Goal: Task Accomplishment & Management: Manage account settings

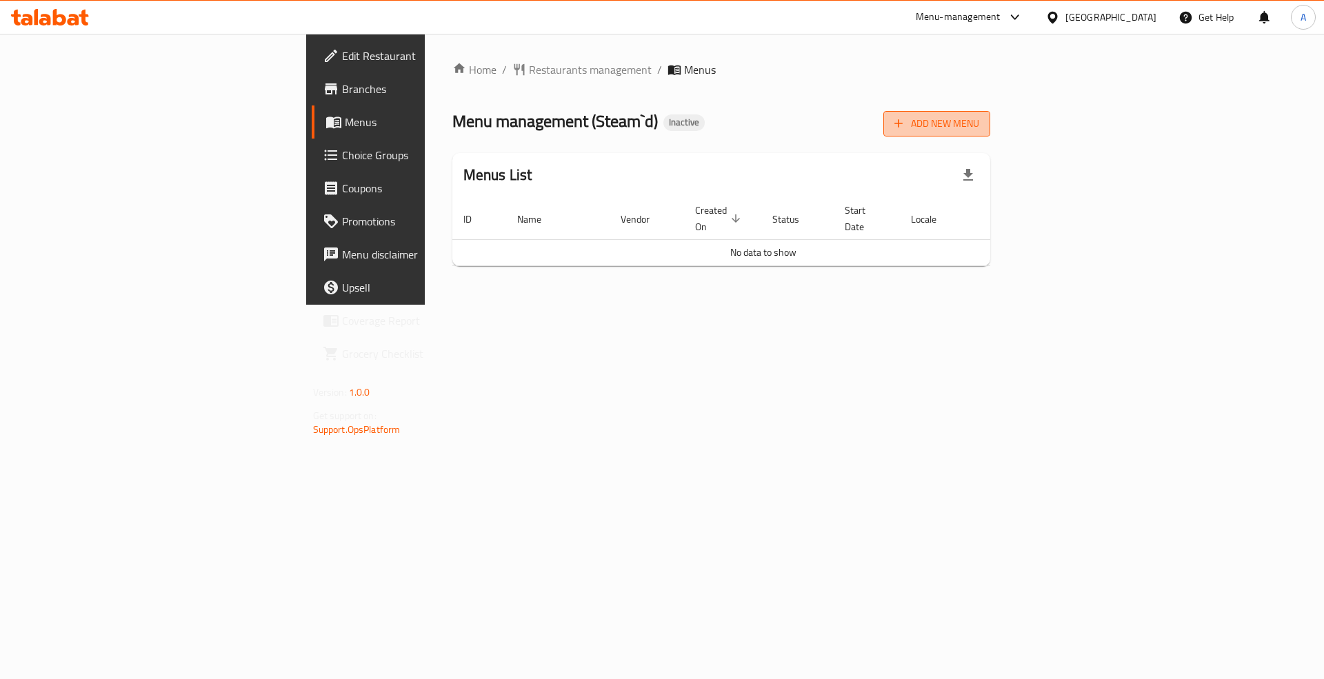
click at [979, 117] on span "Add New Menu" at bounding box center [936, 123] width 85 height 17
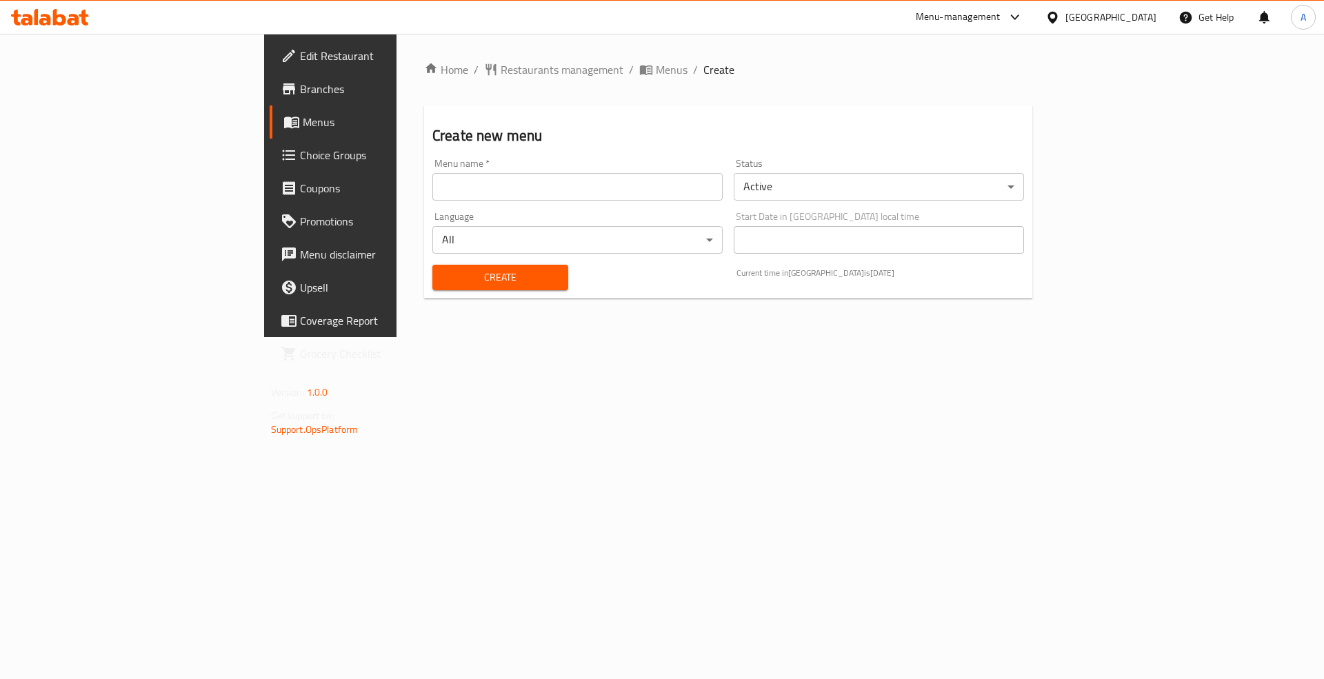
drag, startPoint x: 328, startPoint y: 207, endPoint x: 334, endPoint y: 200, distance: 9.3
click at [427, 206] on div "Language All ​" at bounding box center [577, 232] width 301 height 53
drag, startPoint x: 342, startPoint y: 191, endPoint x: 360, endPoint y: 200, distance: 20.0
click at [432, 191] on input "text" at bounding box center [577, 187] width 290 height 28
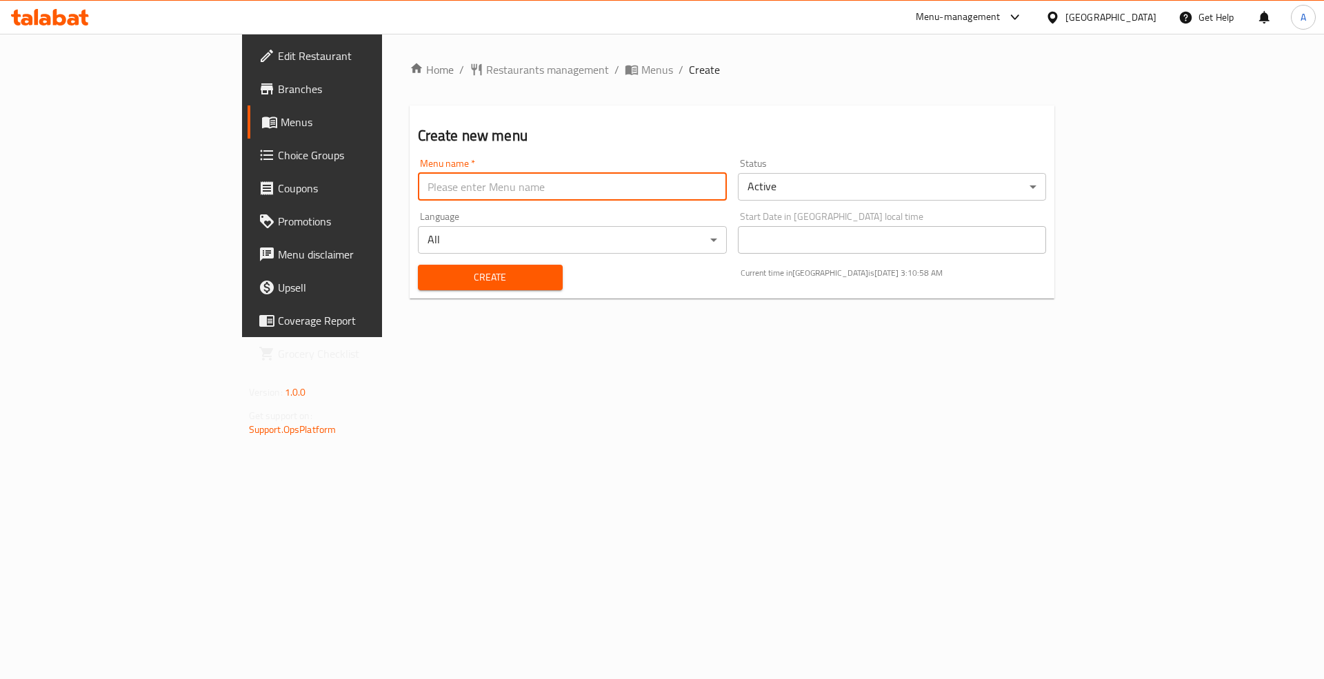
type input "Menu"
click at [429, 270] on span "Create" at bounding box center [490, 277] width 123 height 17
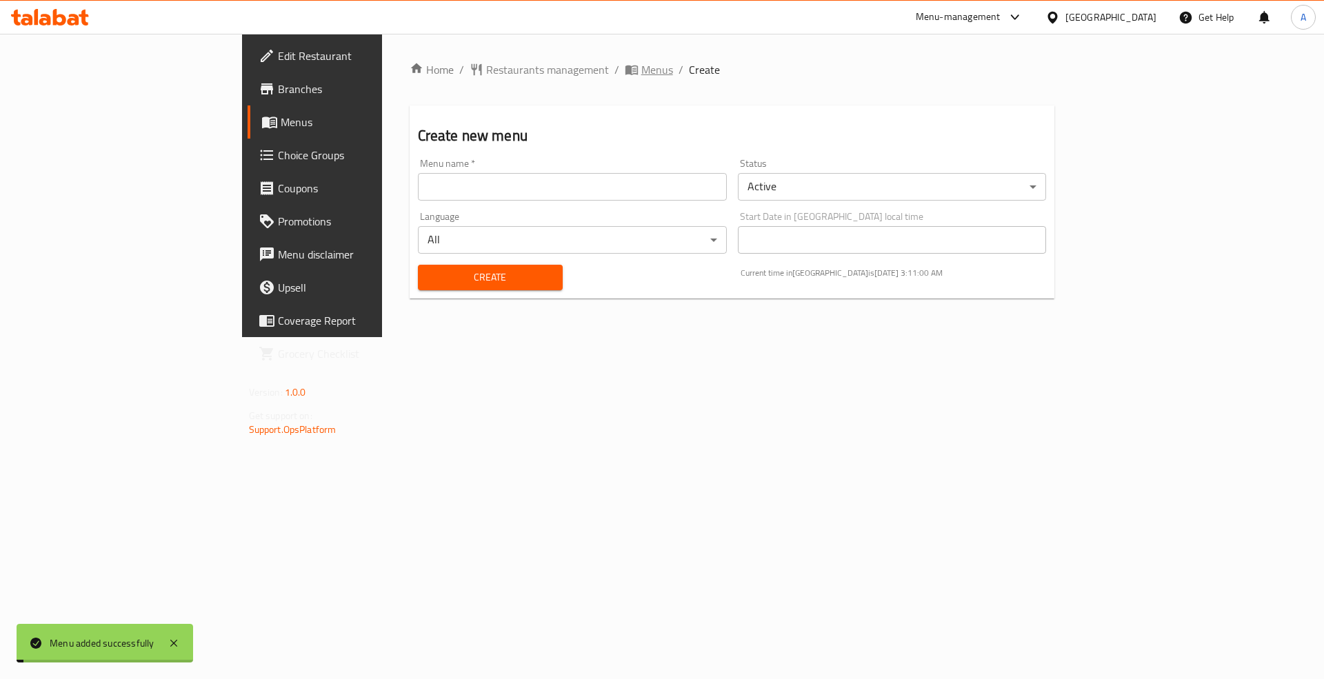
click at [641, 70] on span "Menus" at bounding box center [657, 69] width 32 height 17
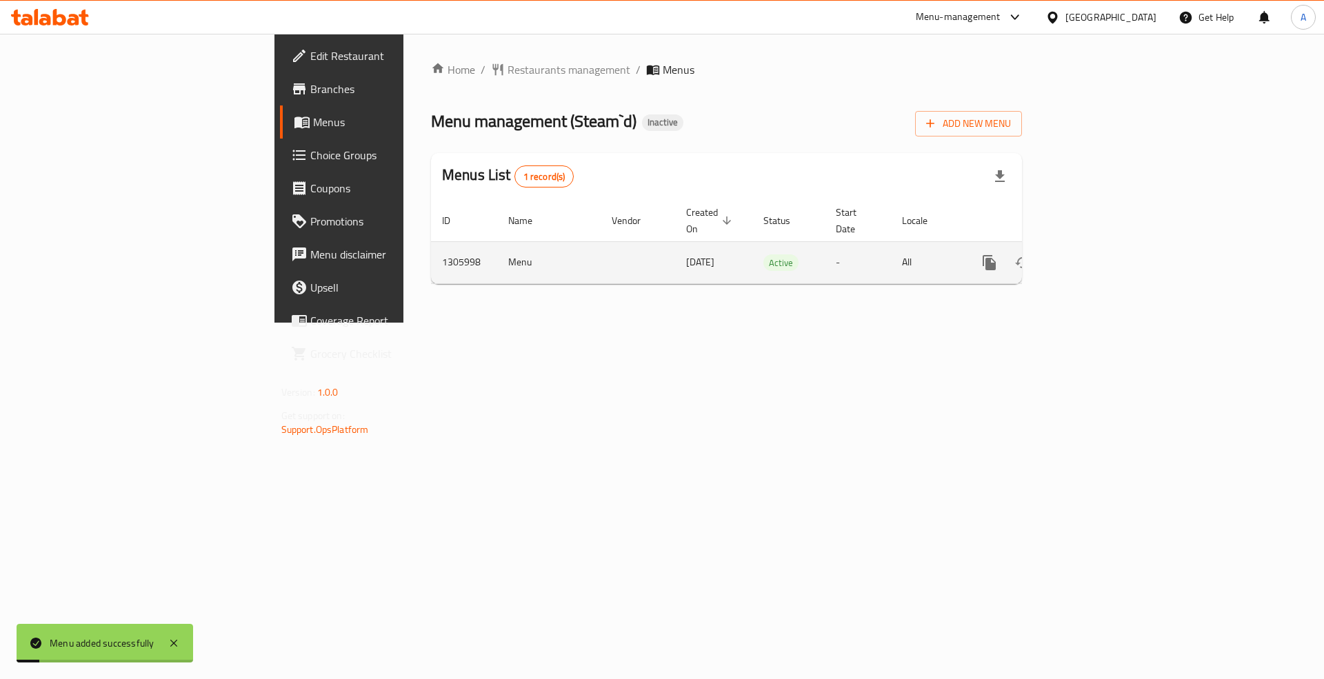
click at [1097, 254] on icon "enhanced table" at bounding box center [1088, 262] width 17 height 17
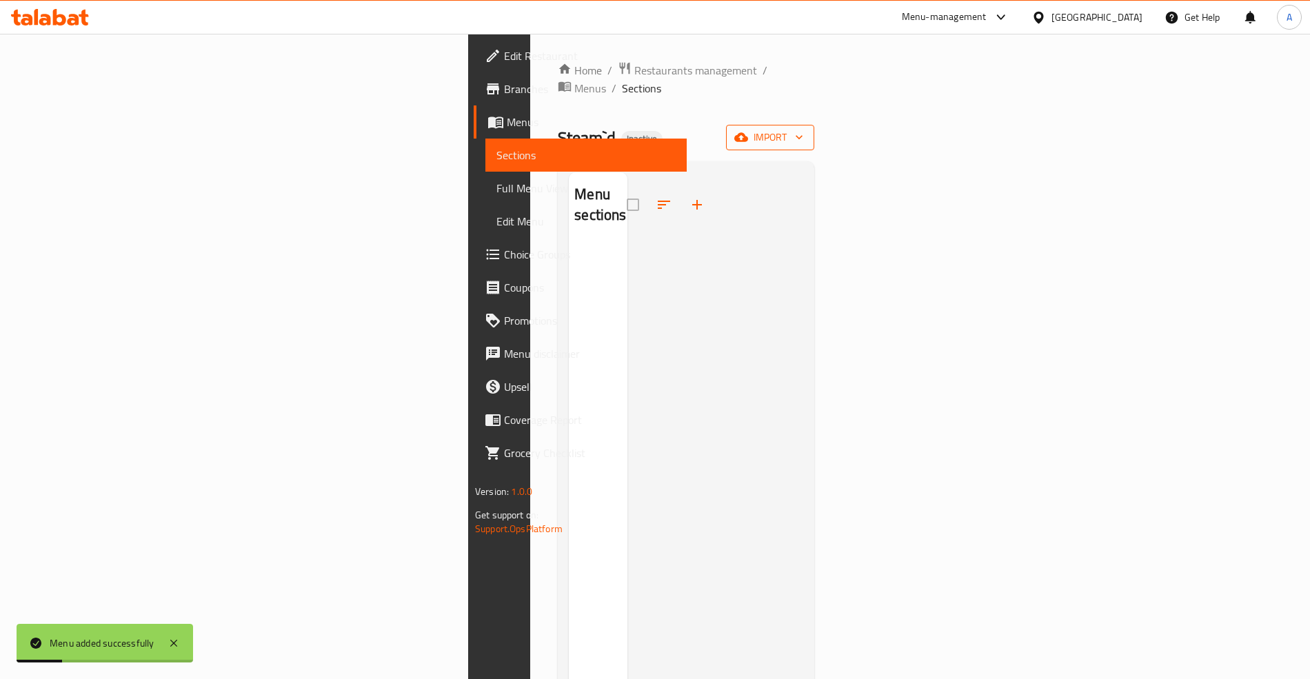
click at [803, 129] on span "import" at bounding box center [770, 137] width 66 height 17
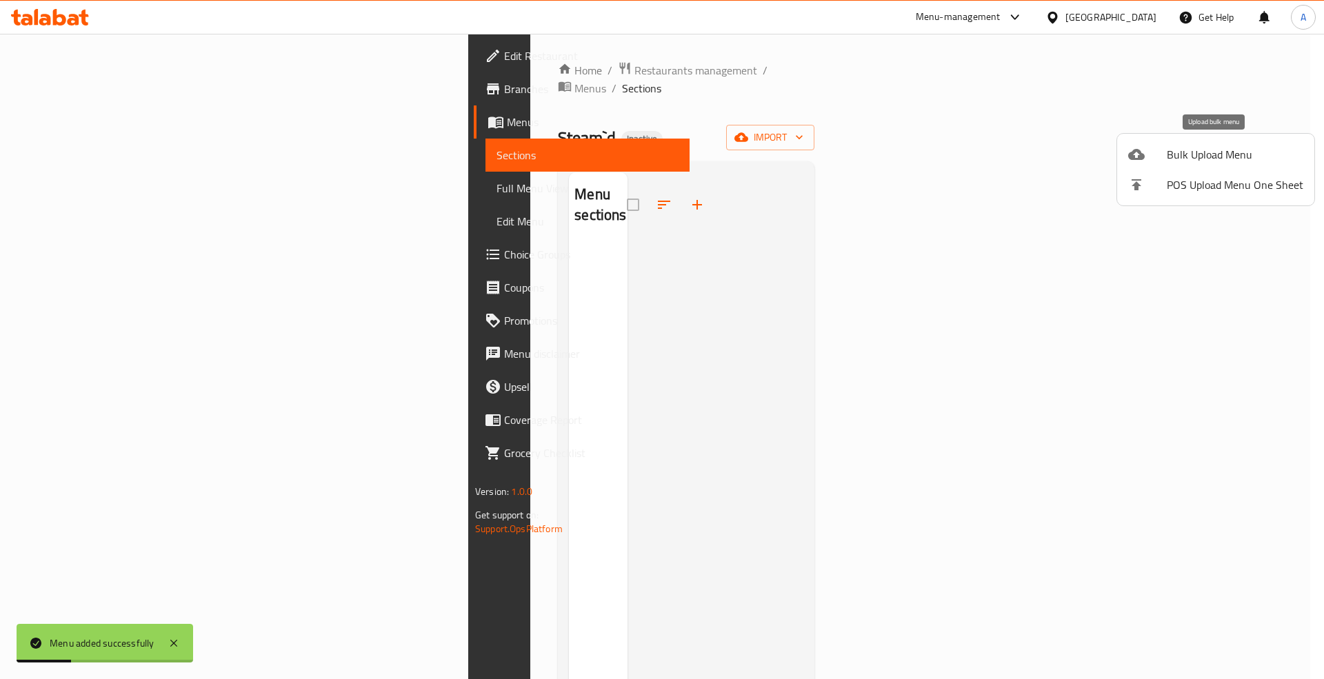
click at [1195, 146] on span "Bulk Upload Menu" at bounding box center [1235, 154] width 137 height 17
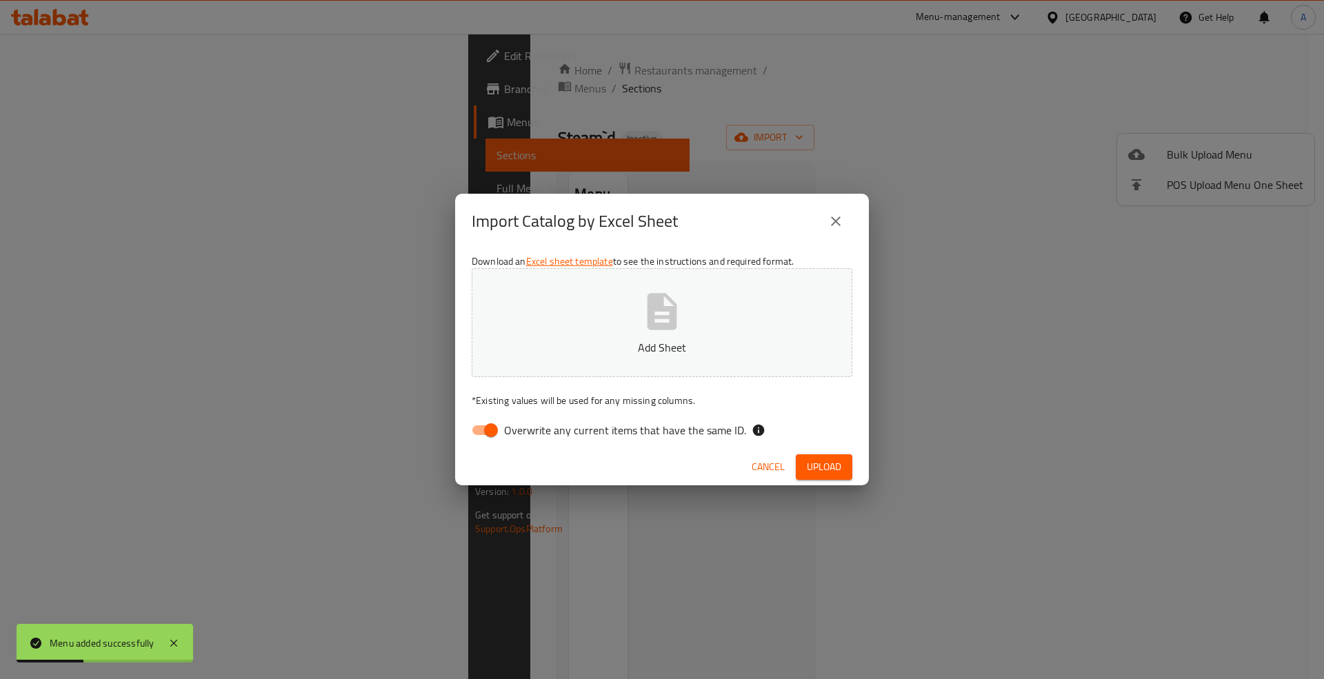
click at [694, 428] on span "Overwrite any current items that have the same ID." at bounding box center [625, 430] width 242 height 17
click at [530, 428] on input "Overwrite any current items that have the same ID." at bounding box center [491, 430] width 79 height 26
checkbox input "false"
drag, startPoint x: 822, startPoint y: 469, endPoint x: 803, endPoint y: 461, distance: 21.0
click at [822, 469] on span "Upload" at bounding box center [824, 467] width 34 height 17
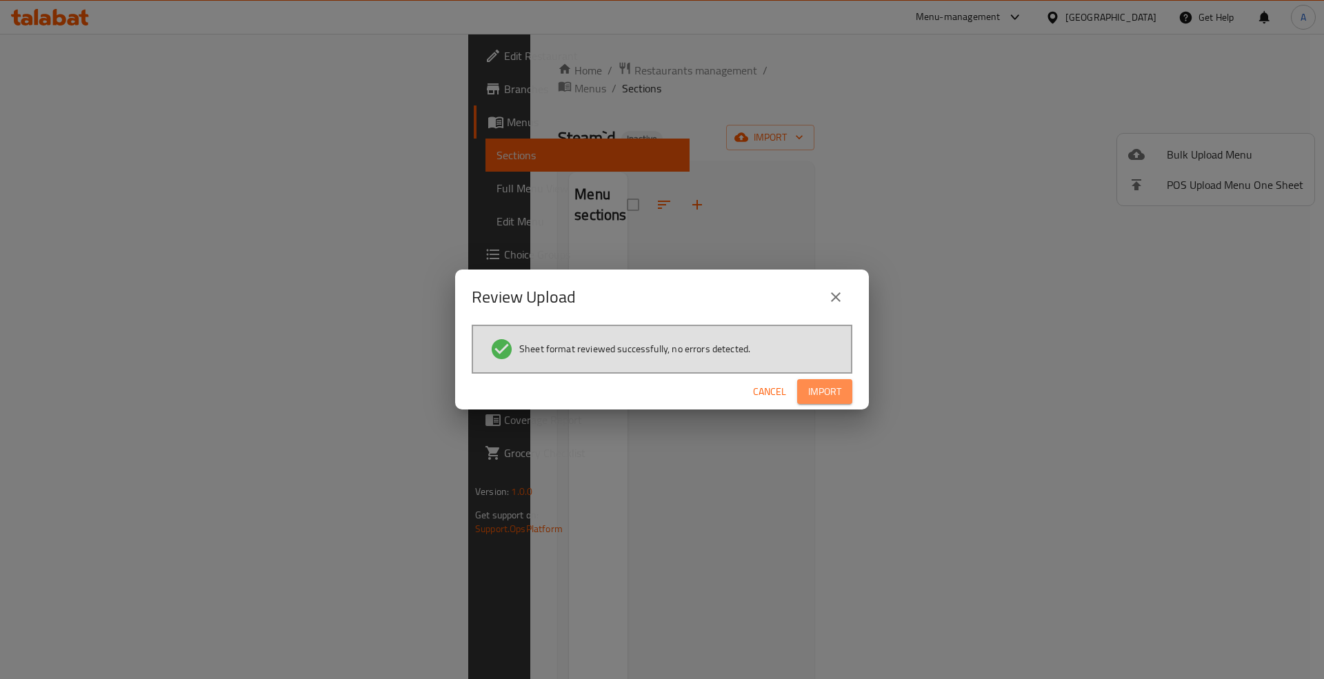
click at [849, 390] on button "Import" at bounding box center [824, 392] width 55 height 26
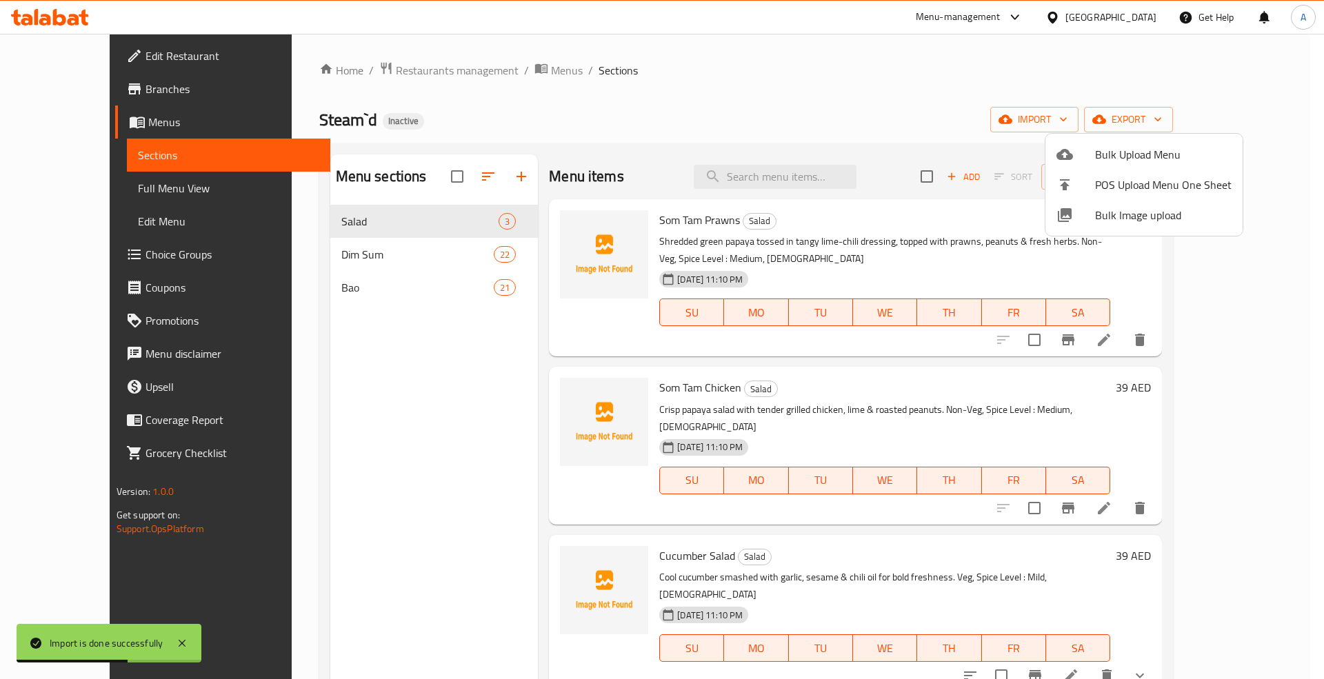
click at [86, 196] on div at bounding box center [662, 339] width 1324 height 679
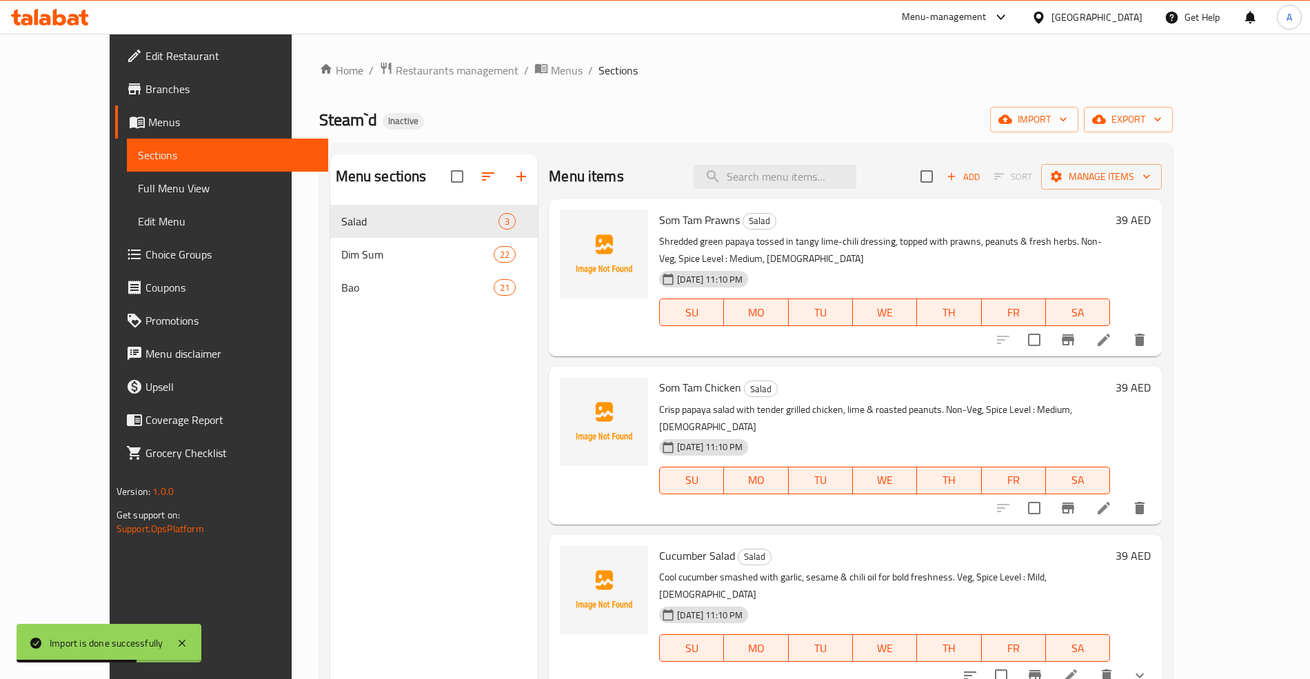
click at [138, 181] on span "Full Menu View" at bounding box center [227, 188] width 179 height 17
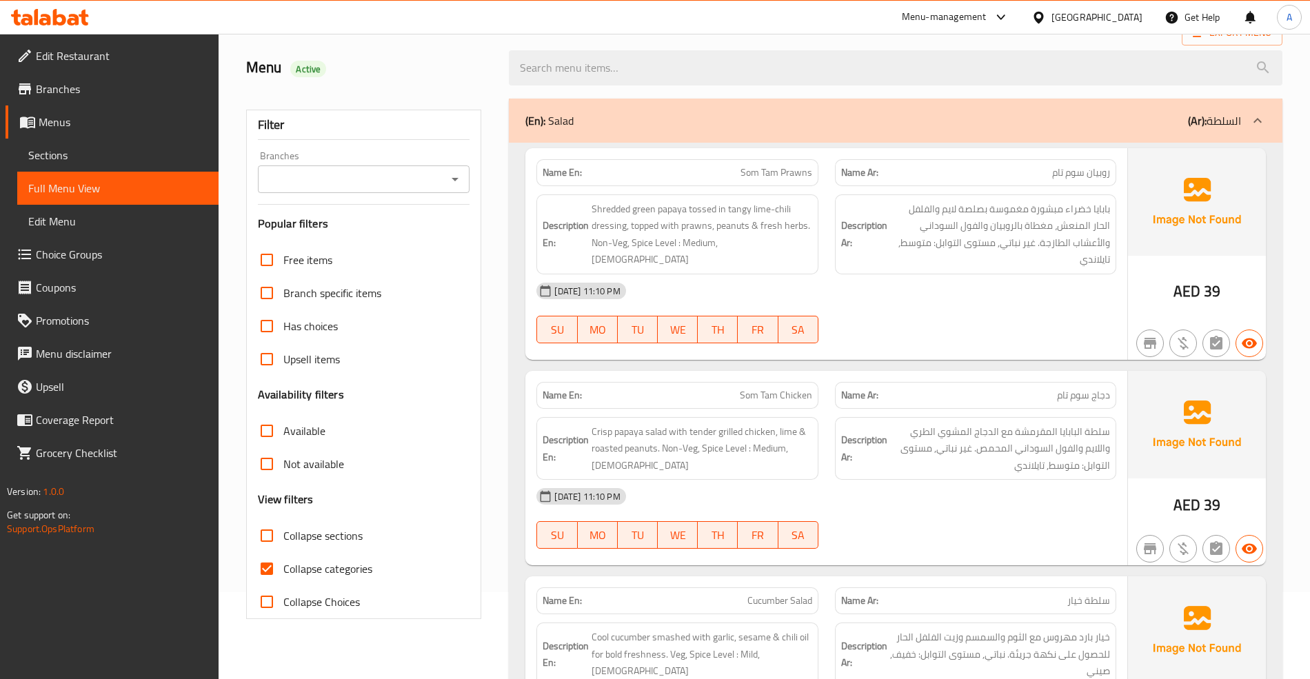
scroll to position [276, 0]
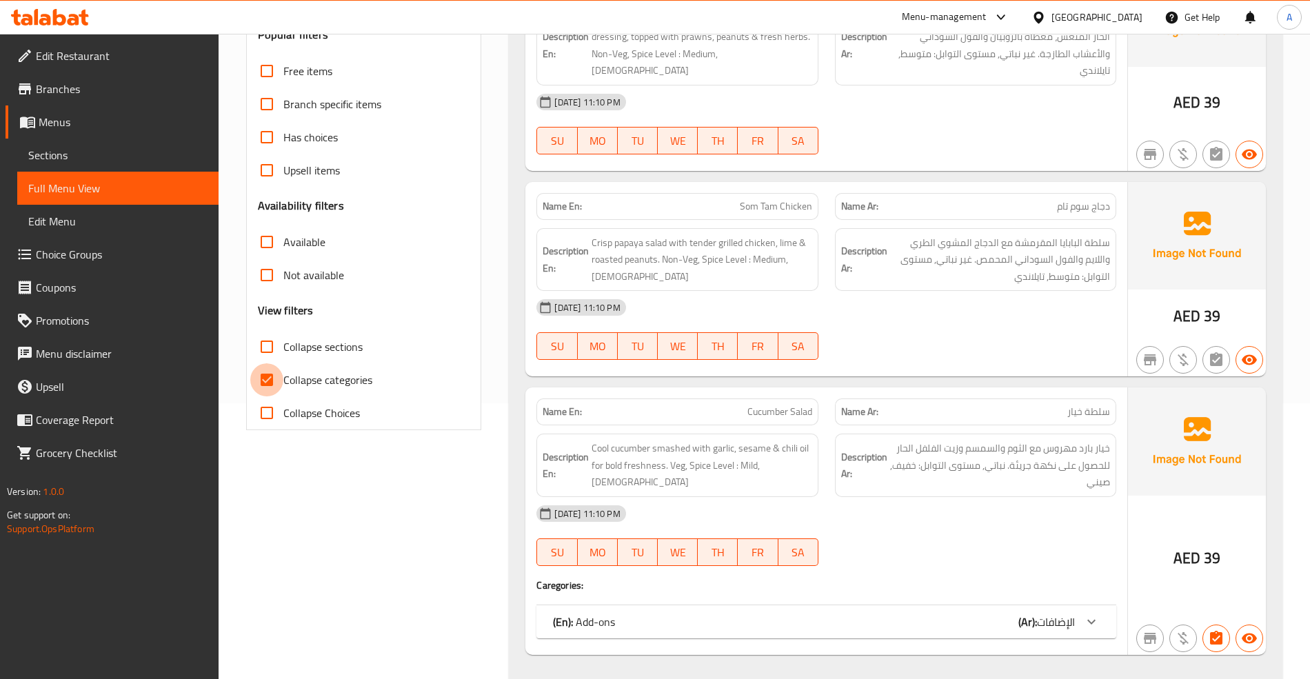
click at [282, 381] on input "Collapse categories" at bounding box center [266, 379] width 33 height 33
checkbox input "false"
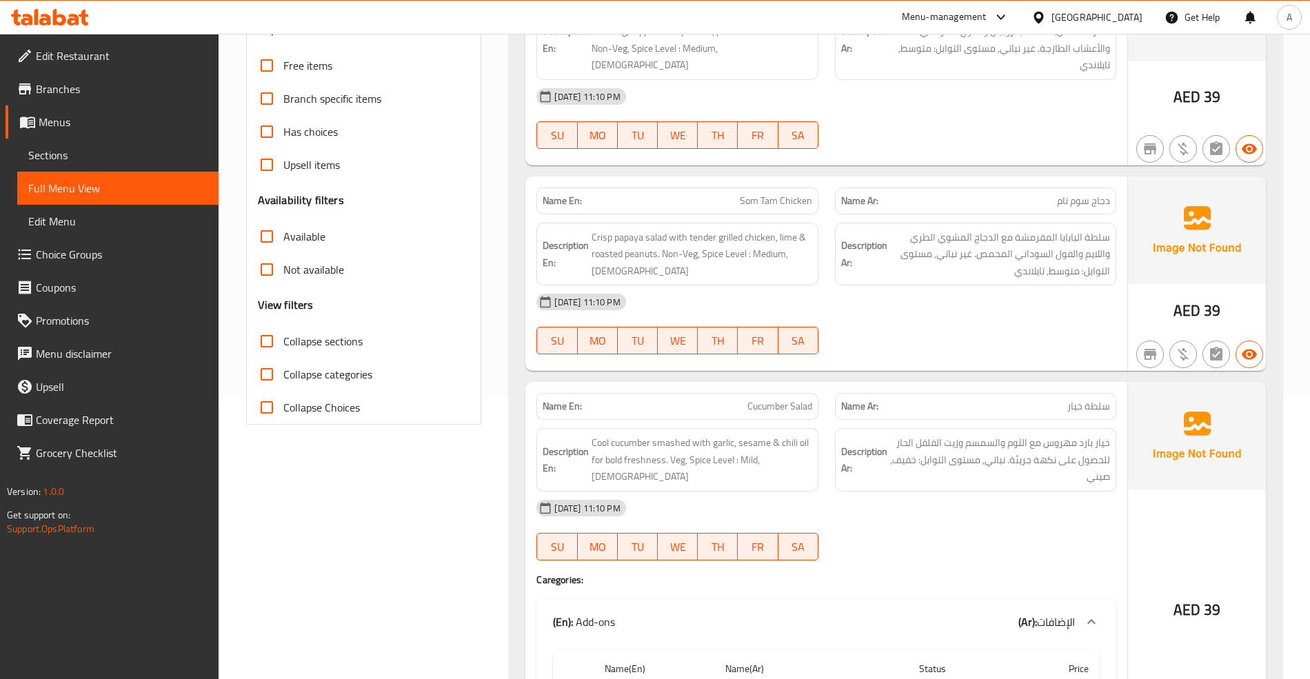
scroll to position [552, 0]
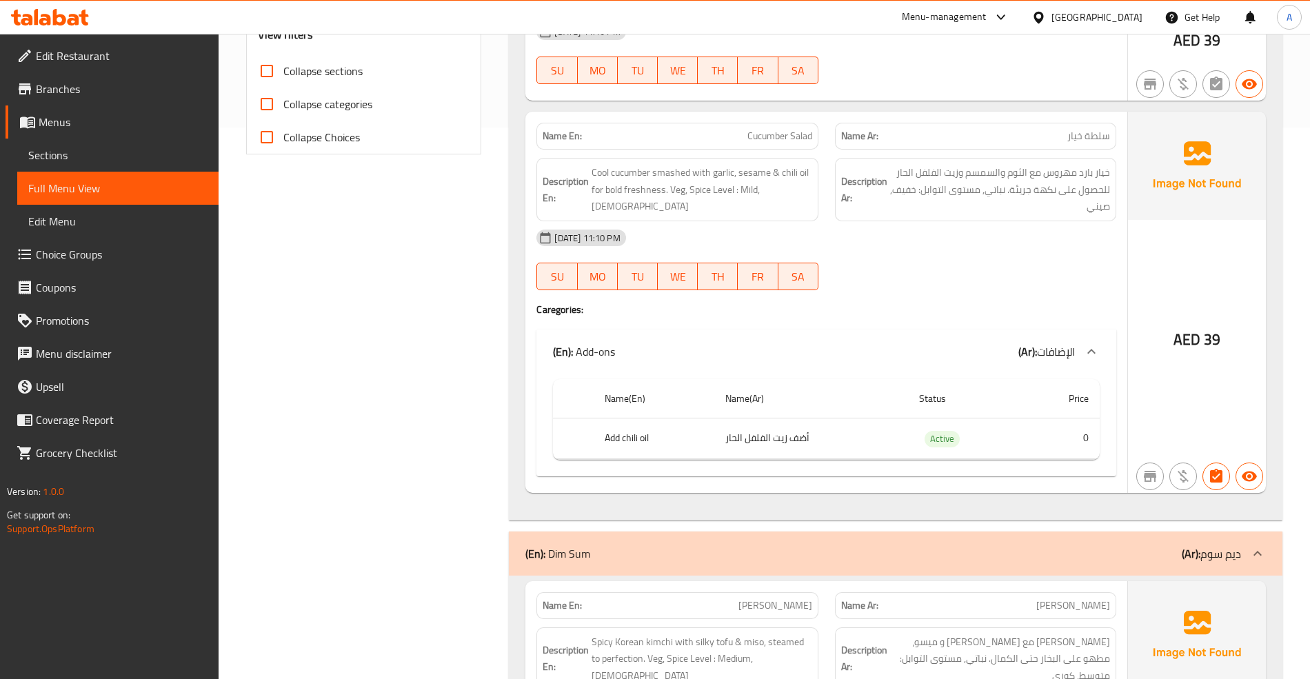
drag, startPoint x: 365, startPoint y: 443, endPoint x: 450, endPoint y: 247, distance: 213.7
drag, startPoint x: 450, startPoint y: 247, endPoint x: 487, endPoint y: 202, distance: 57.8
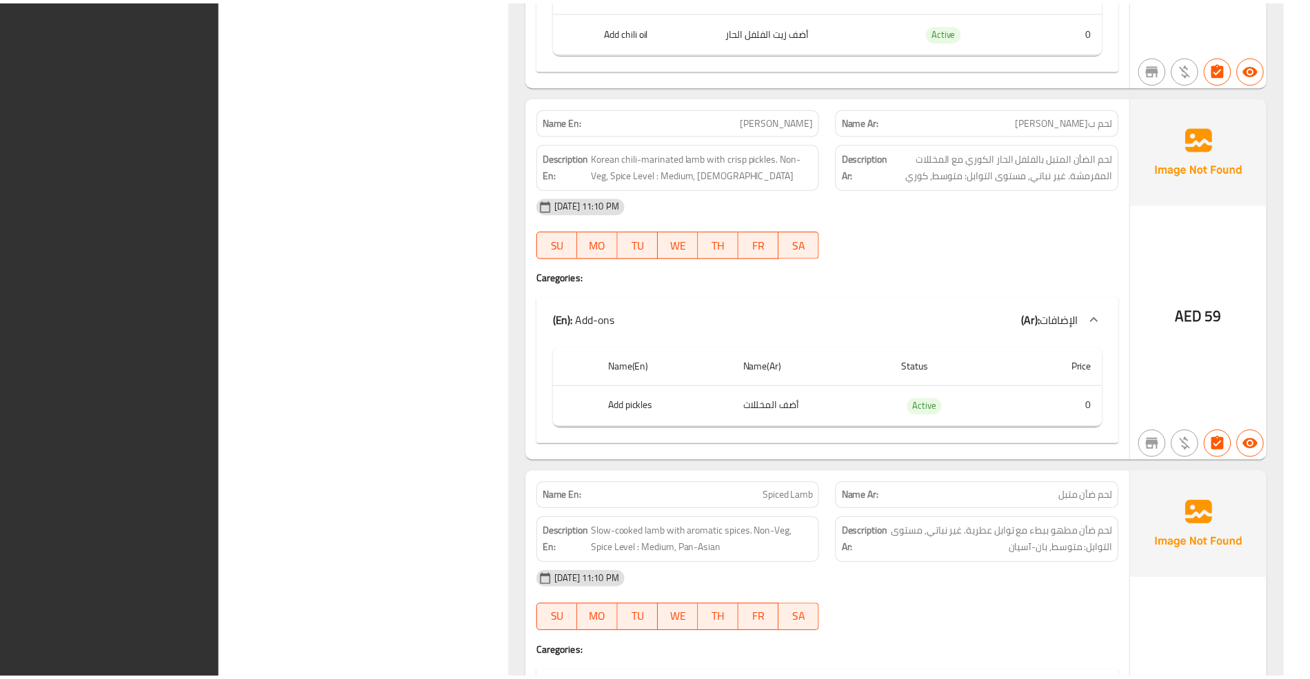
scroll to position [15793, 0]
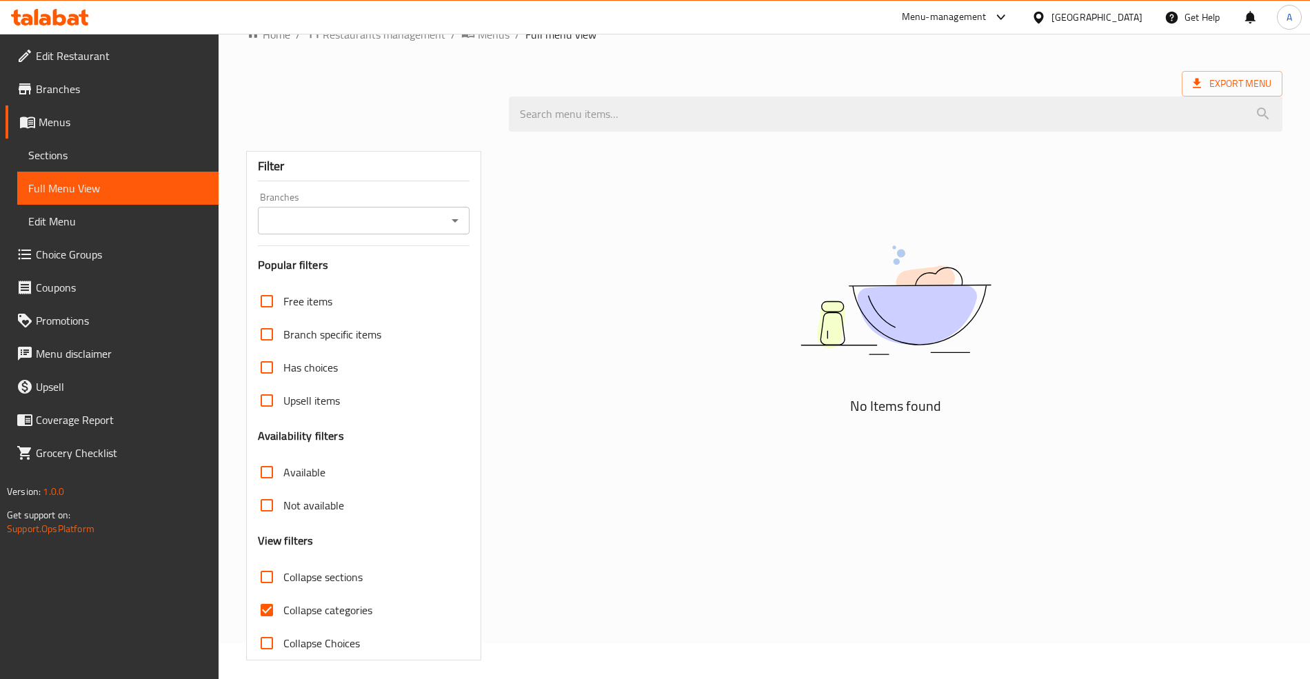
scroll to position [46, 0]
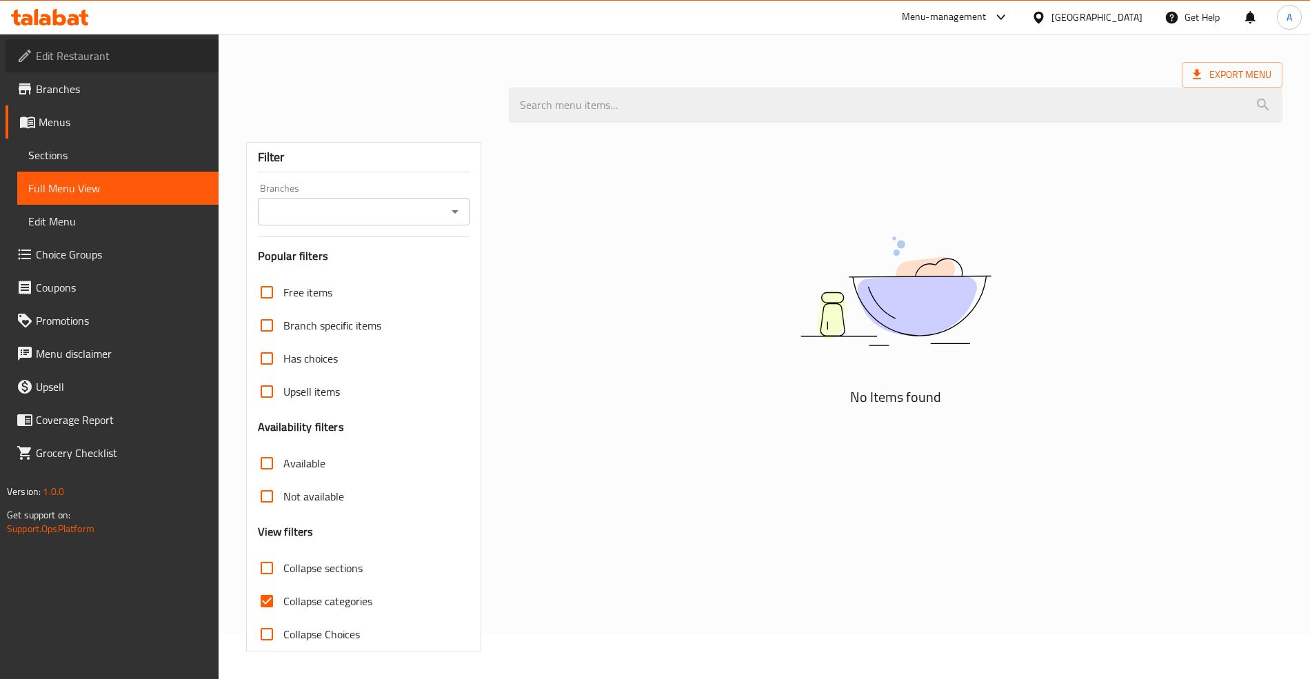
click at [137, 44] on link "Edit Restaurant" at bounding box center [112, 55] width 213 height 33
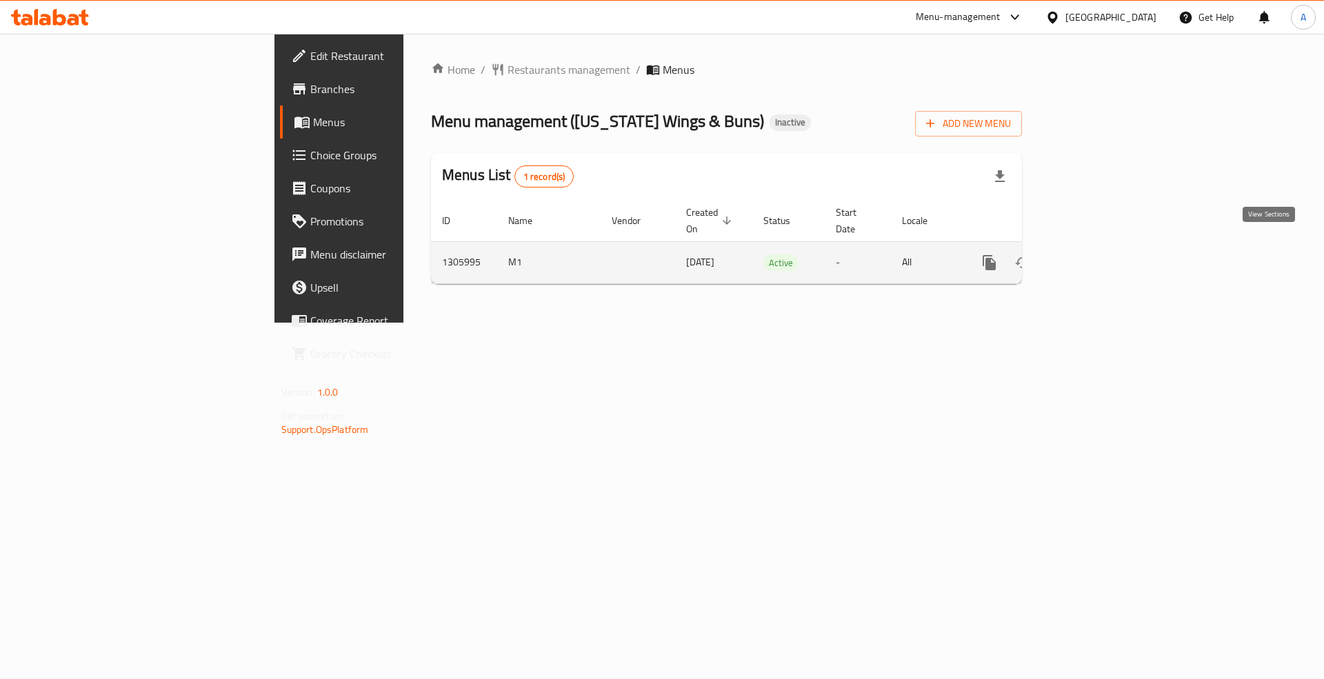
click at [1097, 255] on icon "enhanced table" at bounding box center [1088, 262] width 17 height 17
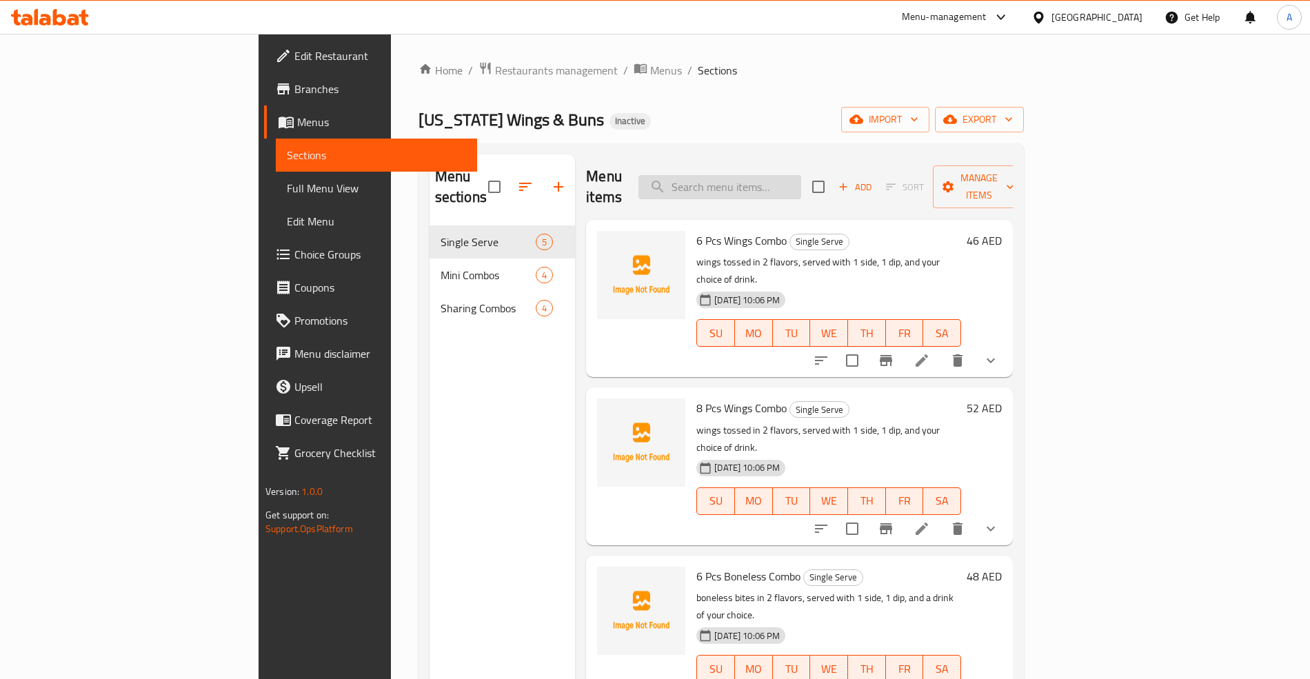
click at [771, 183] on input "search" at bounding box center [720, 187] width 163 height 24
paste input "Wings Mania"
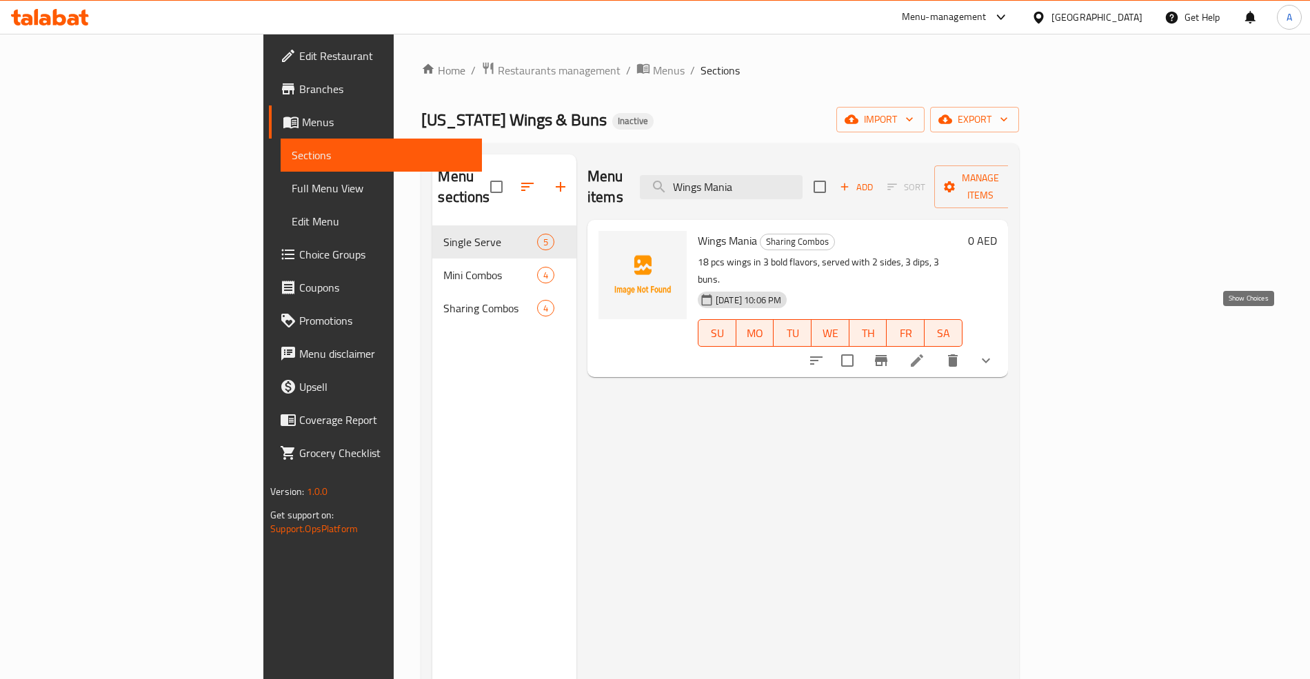
type input "Wings Mania"
click at [994, 352] on icon "show more" at bounding box center [986, 360] width 17 height 17
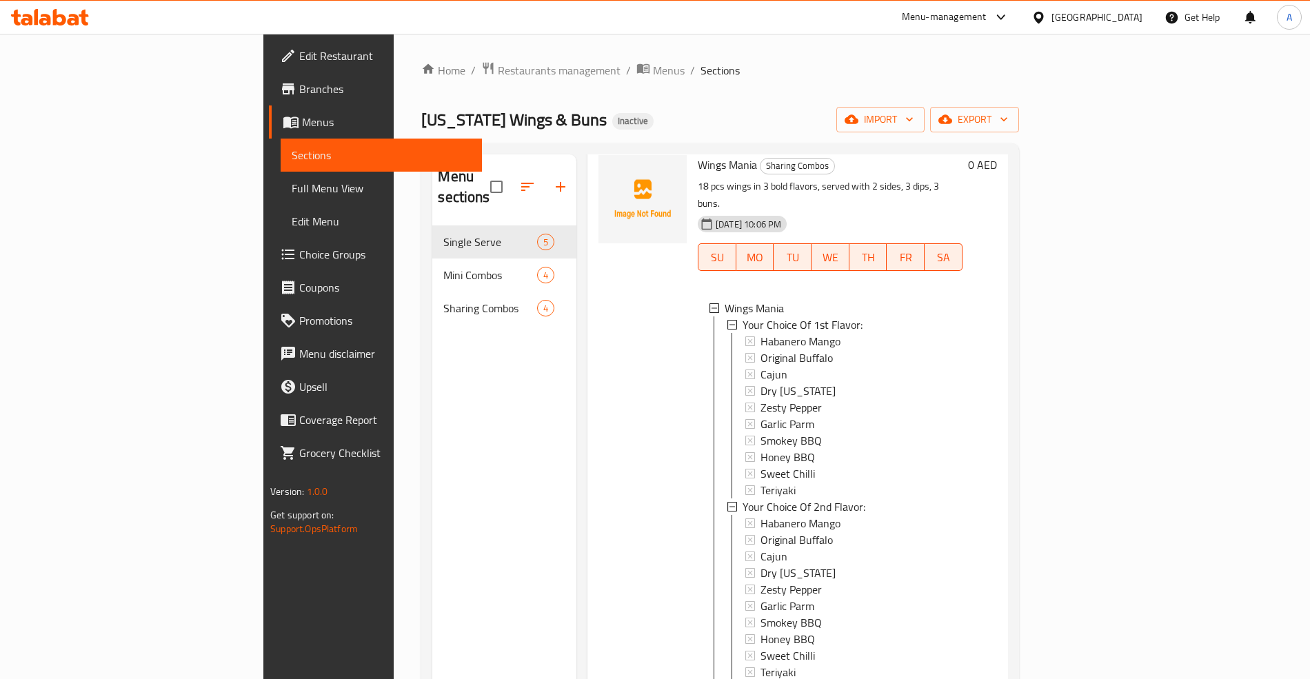
scroll to position [183, 0]
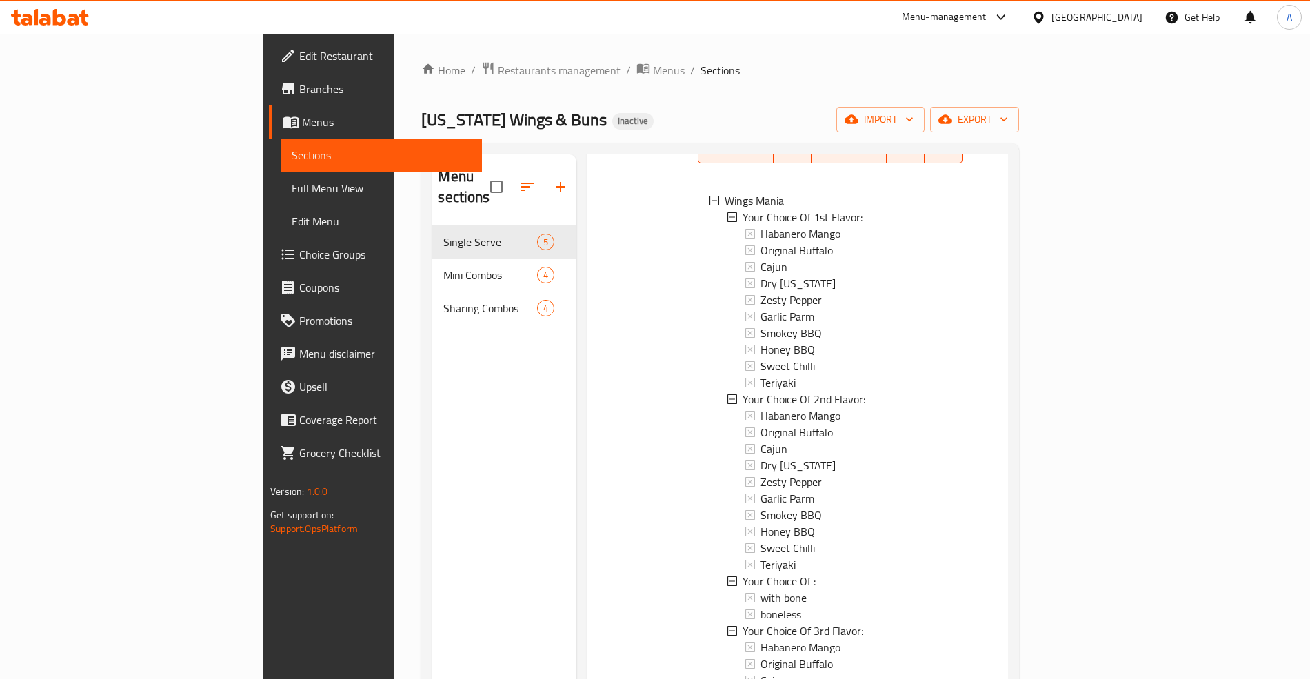
click at [292, 185] on span "Full Menu View" at bounding box center [381, 188] width 179 height 17
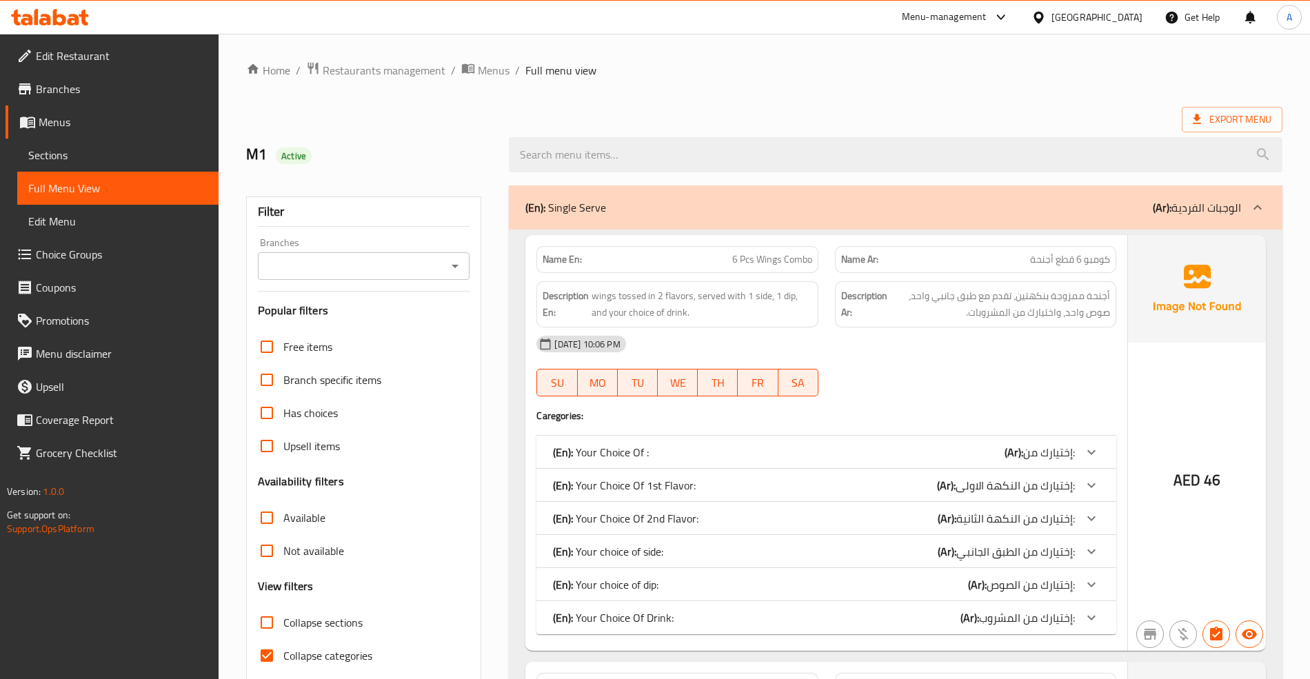
click at [816, 65] on ol "Home / Restaurants management / Menus / Full menu view" at bounding box center [764, 70] width 1036 height 18
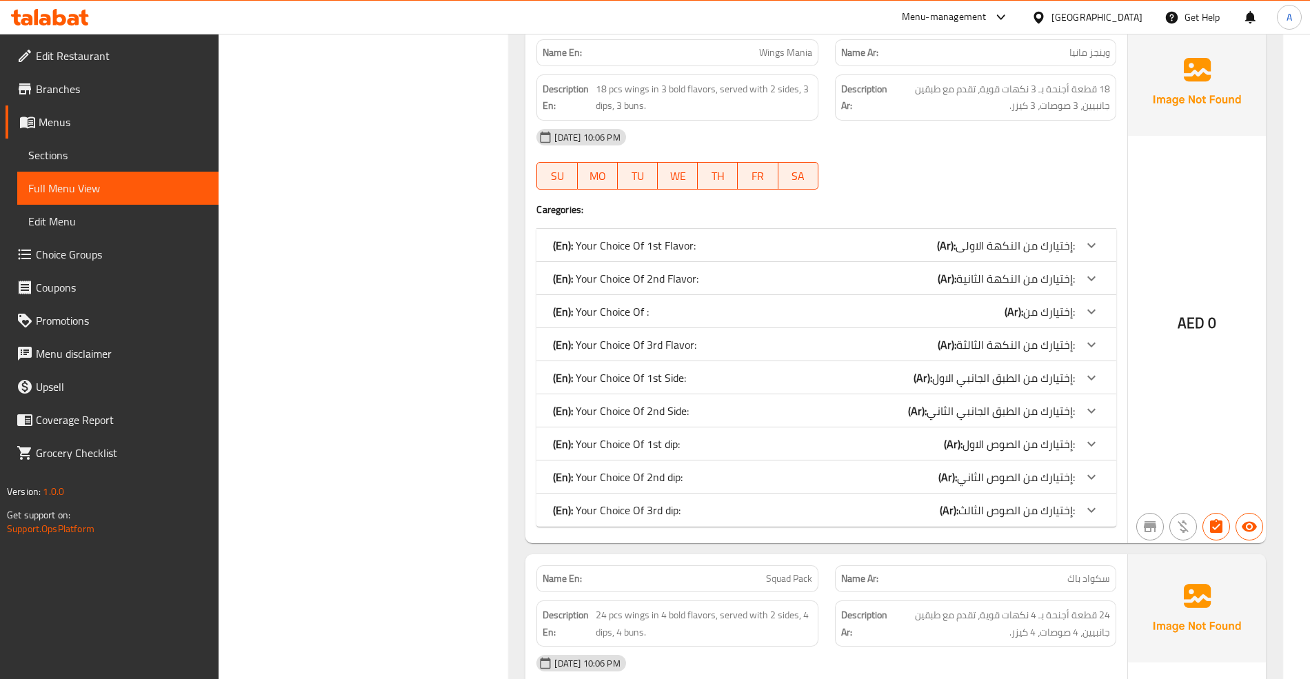
scroll to position [4036, 0]
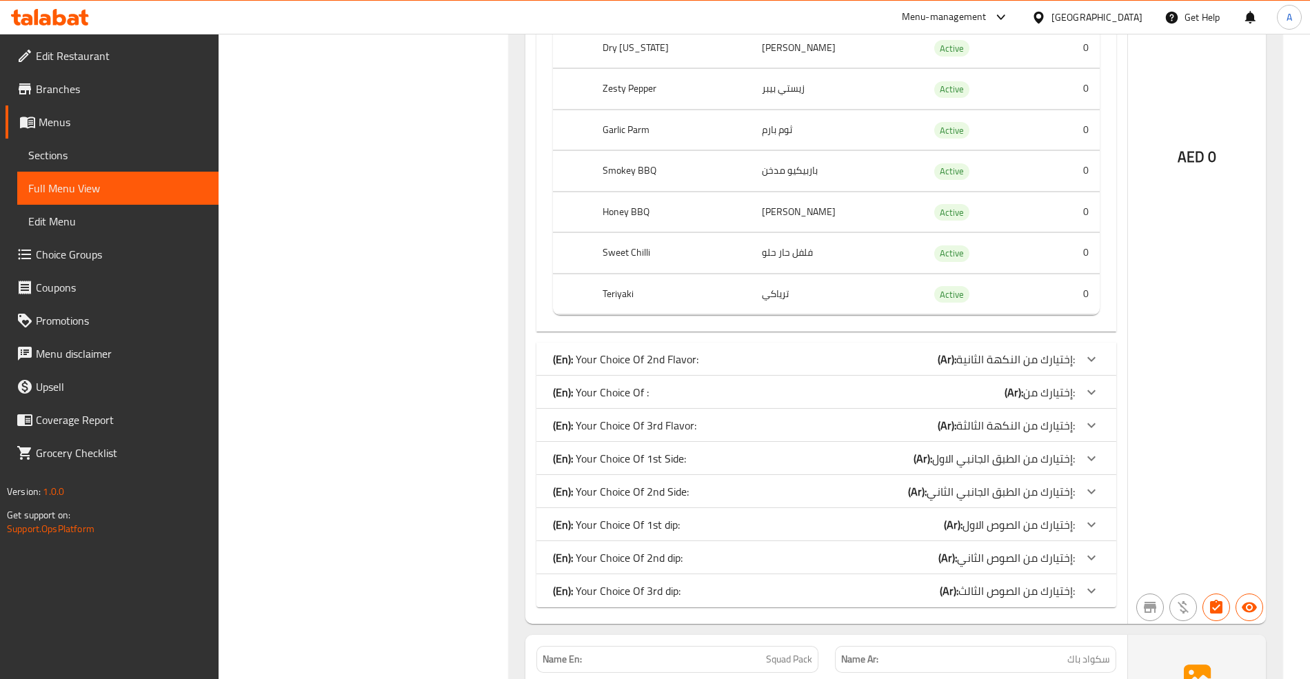
scroll to position [4496, 0]
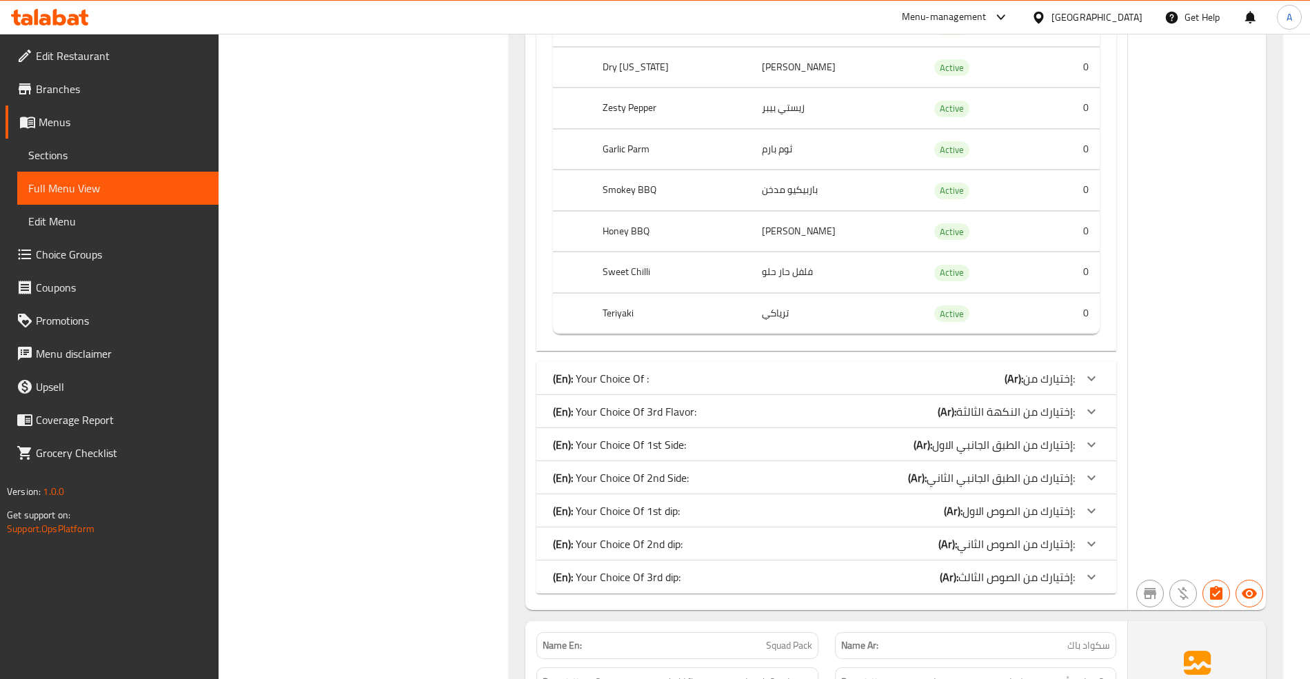
scroll to position [5047, 0]
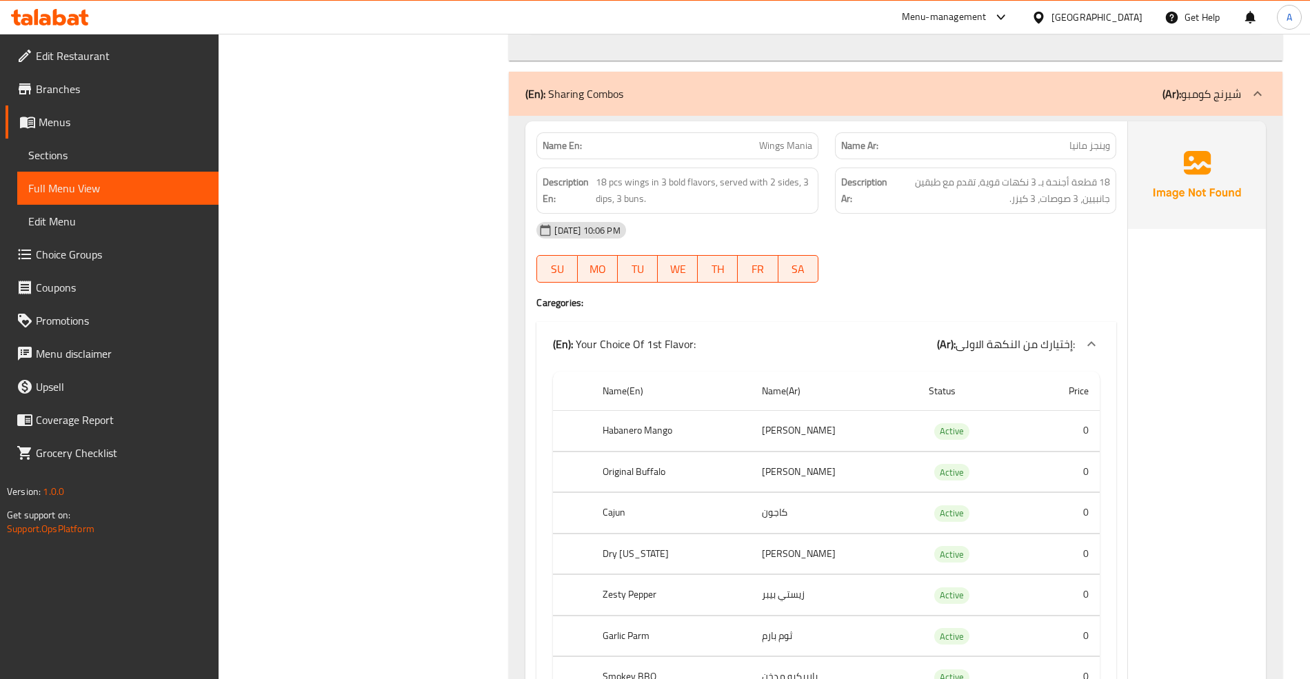
scroll to position [3944, 0]
click at [682, 354] on p "(En): Your Choice Of 1st Flavor:" at bounding box center [624, 345] width 143 height 17
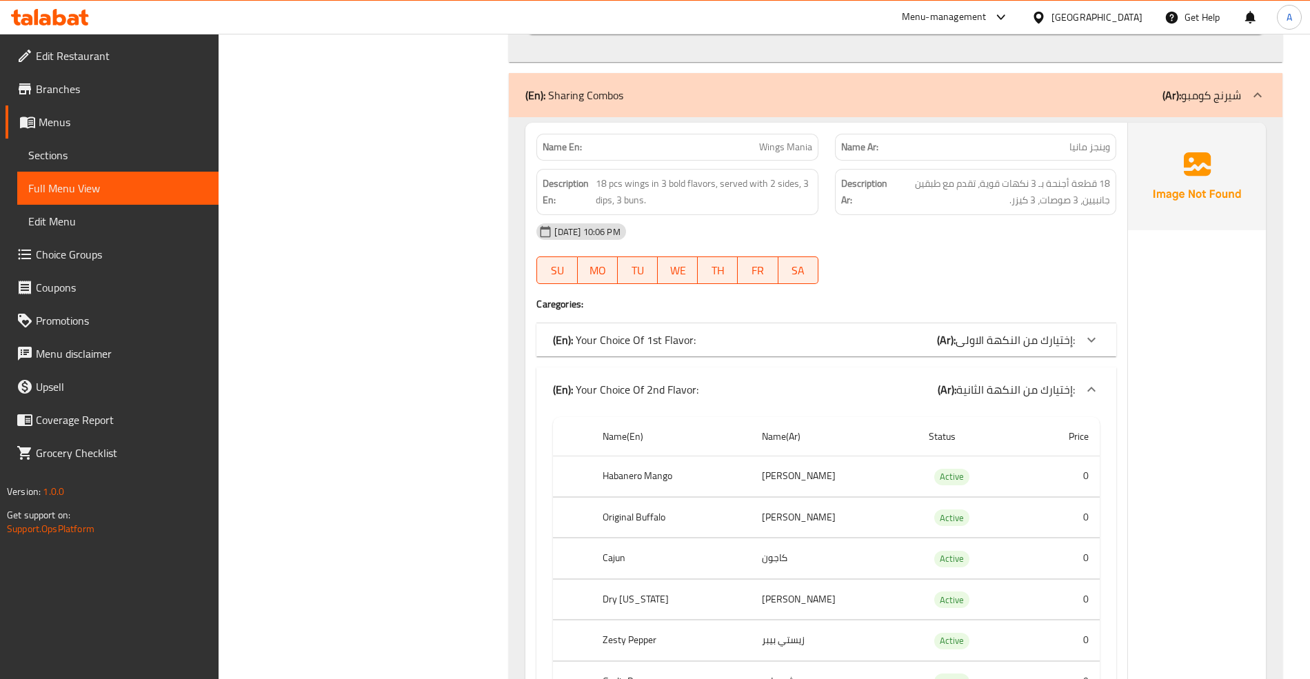
click at [696, 394] on div "(En): Your Choice Of 2nd Flavor: (Ar): إختيارك من النكهة الثانية:" at bounding box center [813, 389] width 521 height 17
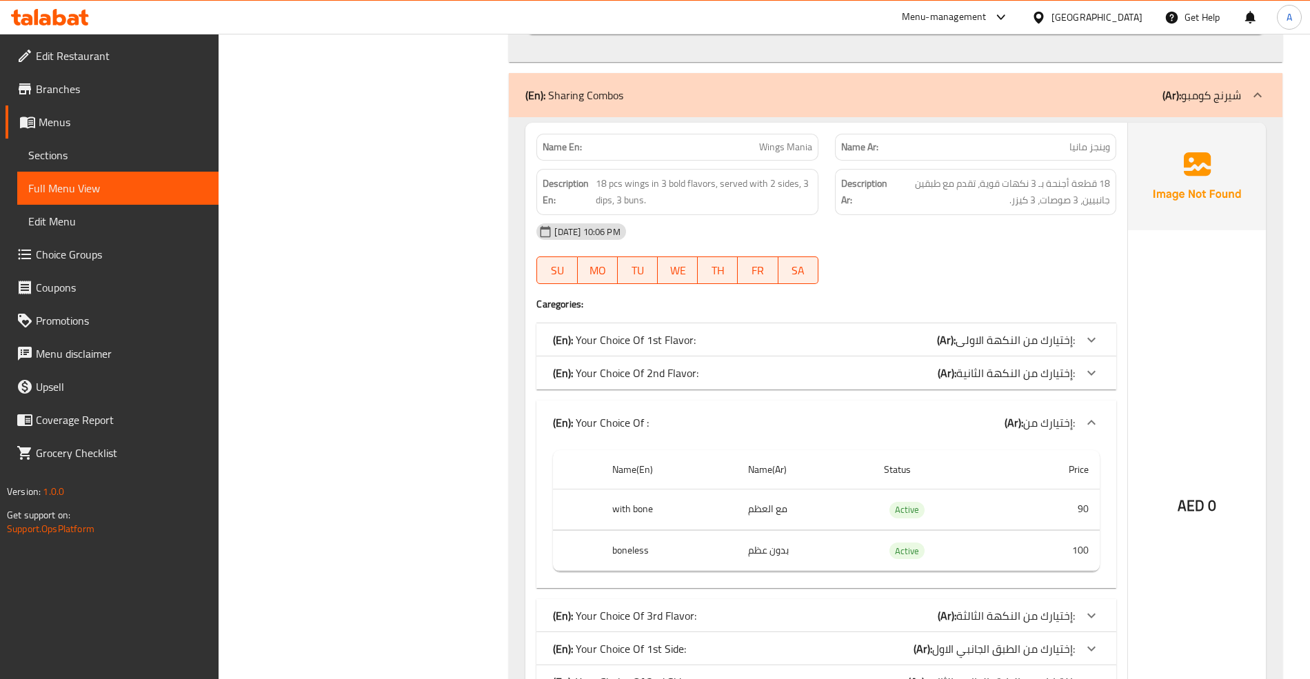
click at [682, 431] on div "(En): Your Choice Of : (Ar): إختيارك من:" at bounding box center [813, 422] width 521 height 17
